Goal: Navigation & Orientation: Find specific page/section

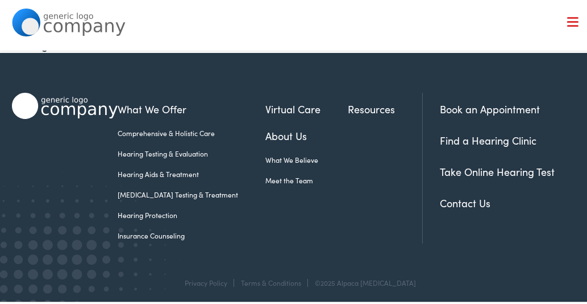
scroll to position [8, 0]
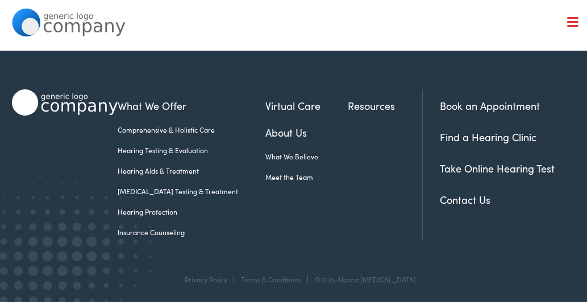
click at [482, 134] on link "Find a Hearing Clinic" at bounding box center [488, 134] width 97 height 14
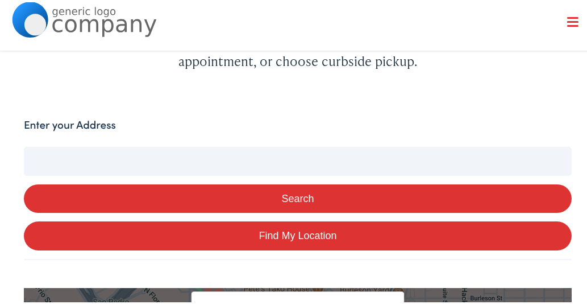
scroll to position [379, 0]
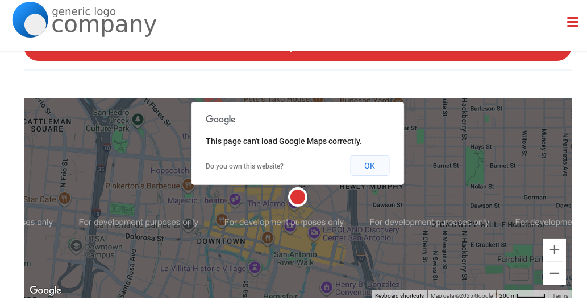
click at [368, 160] on button "OK" at bounding box center [370, 163] width 39 height 20
